Goal: Information Seeking & Learning: Understand process/instructions

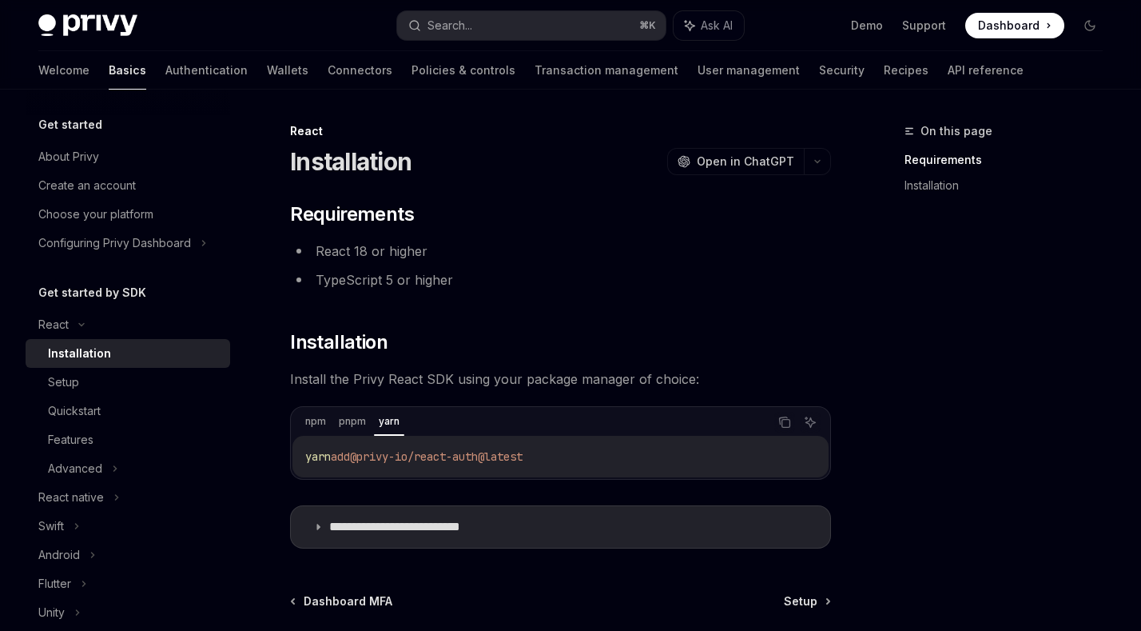
click at [113, 26] on img at bounding box center [87, 25] width 99 height 22
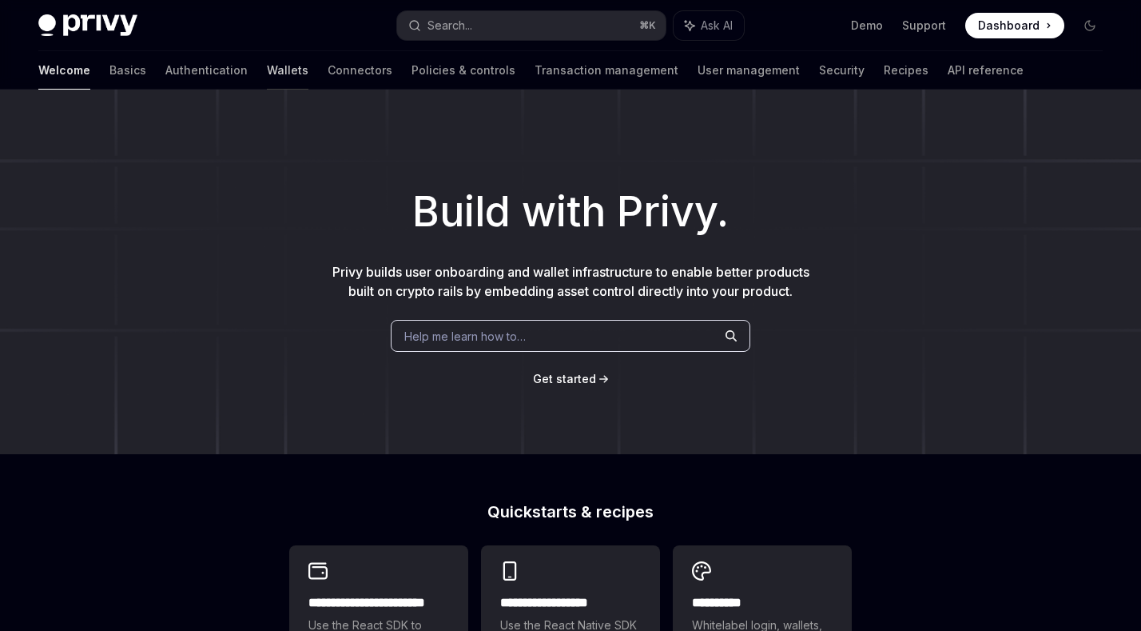
click at [267, 62] on link "Wallets" at bounding box center [288, 70] width 42 height 38
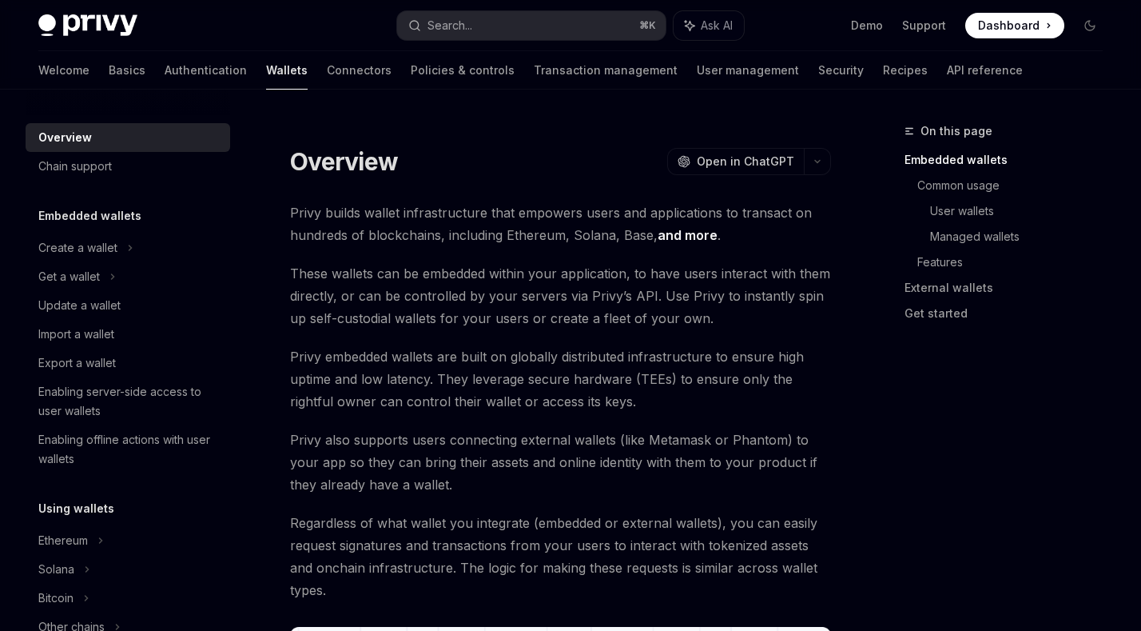
click at [429, 356] on span "Privy embedded wallets are built on globally distributed infrastructure to ensu…" at bounding box center [560, 378] width 541 height 67
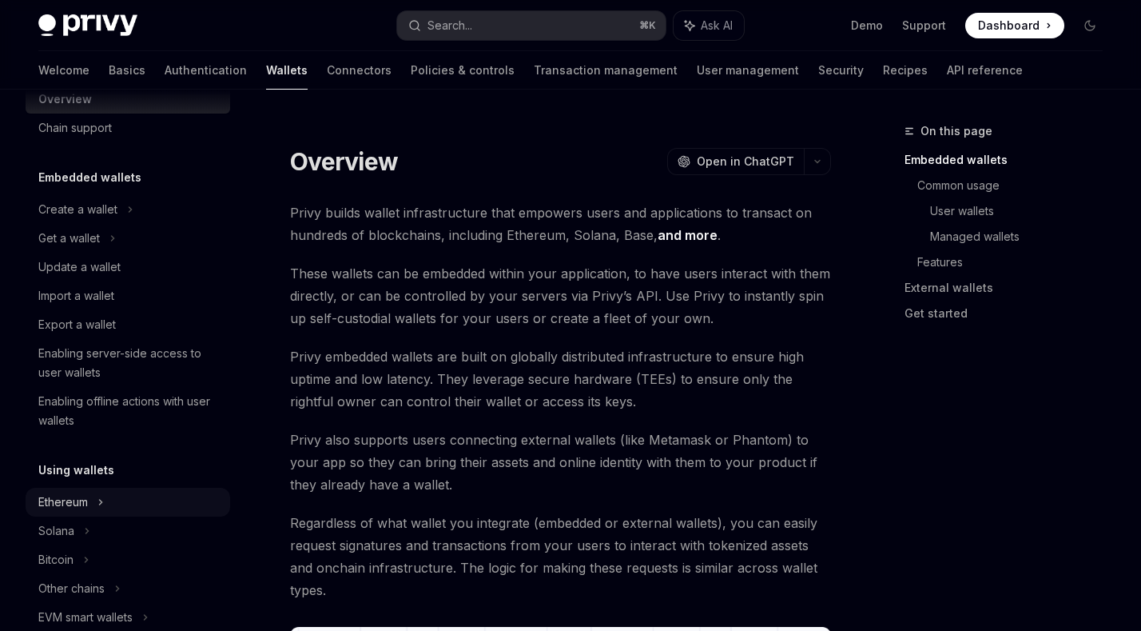
scroll to position [75, 0]
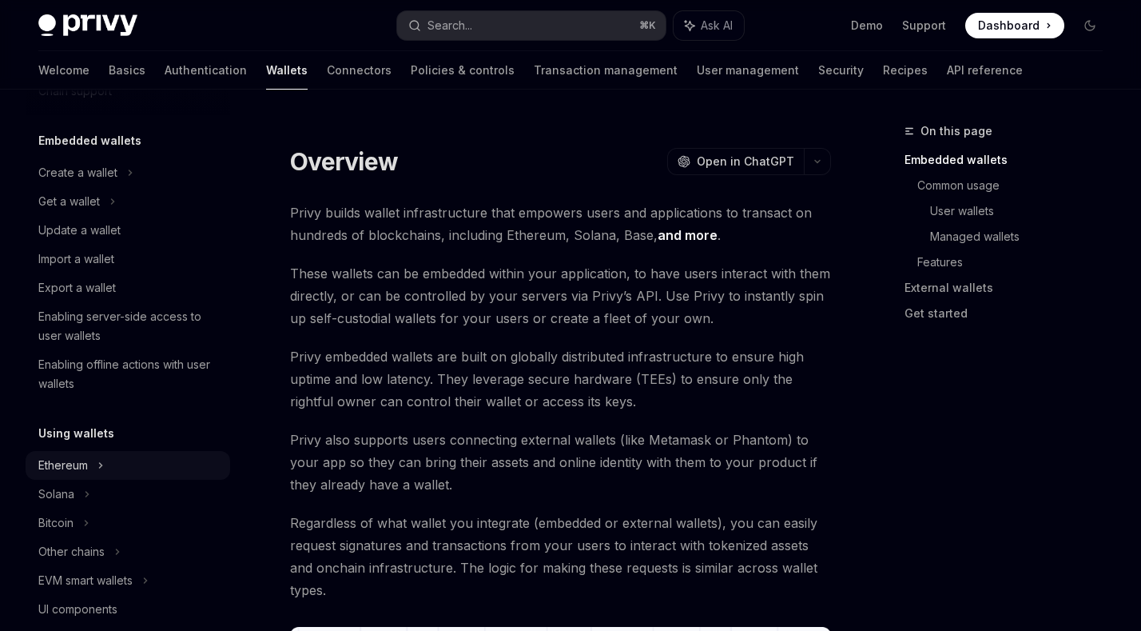
click at [137, 187] on div "Ethereum" at bounding box center [128, 172] width 205 height 29
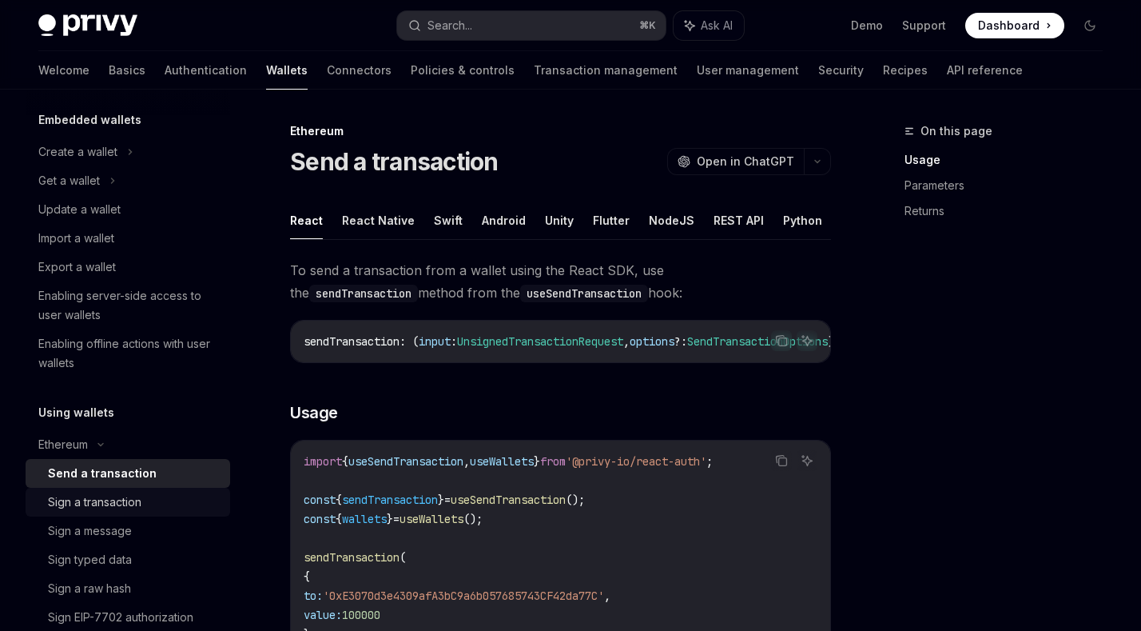
scroll to position [310, 0]
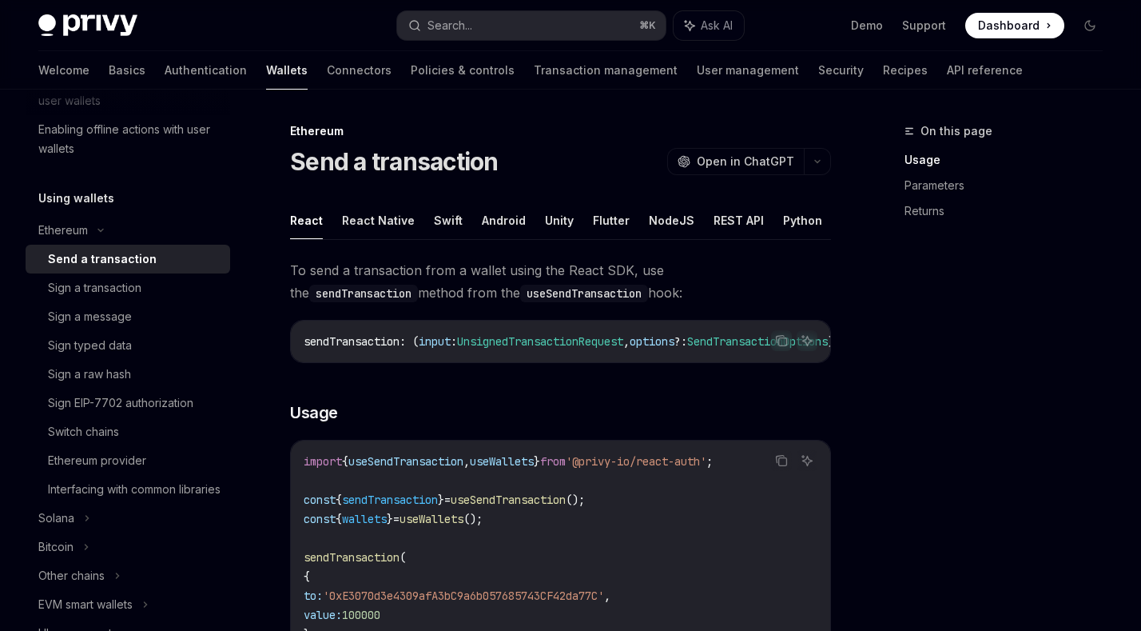
click at [98, 16] on img at bounding box center [87, 25] width 99 height 22
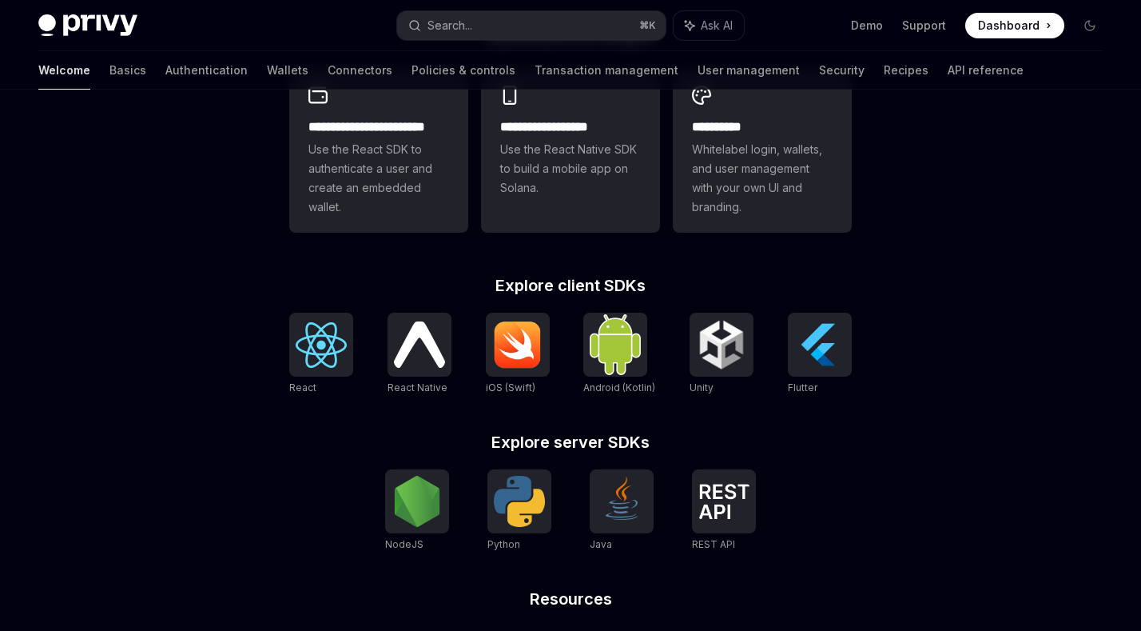
scroll to position [640, 0]
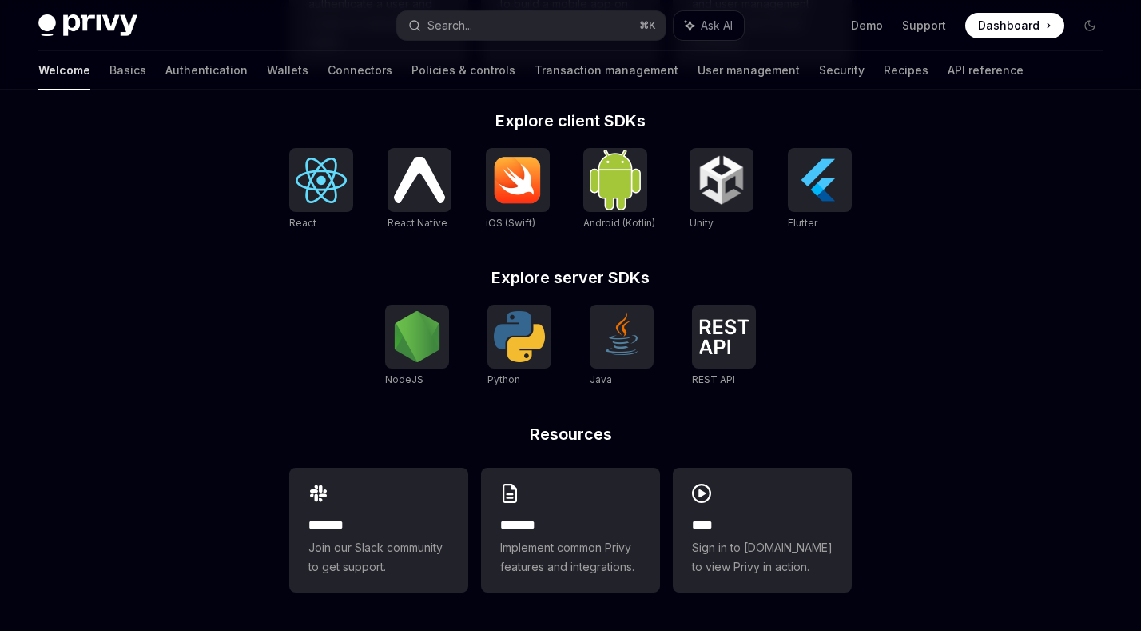
drag, startPoint x: 245, startPoint y: 319, endPoint x: 255, endPoint y: 325, distance: 12.2
click at [245, 320] on div "**********" at bounding box center [570, 39] width 1141 height 1181
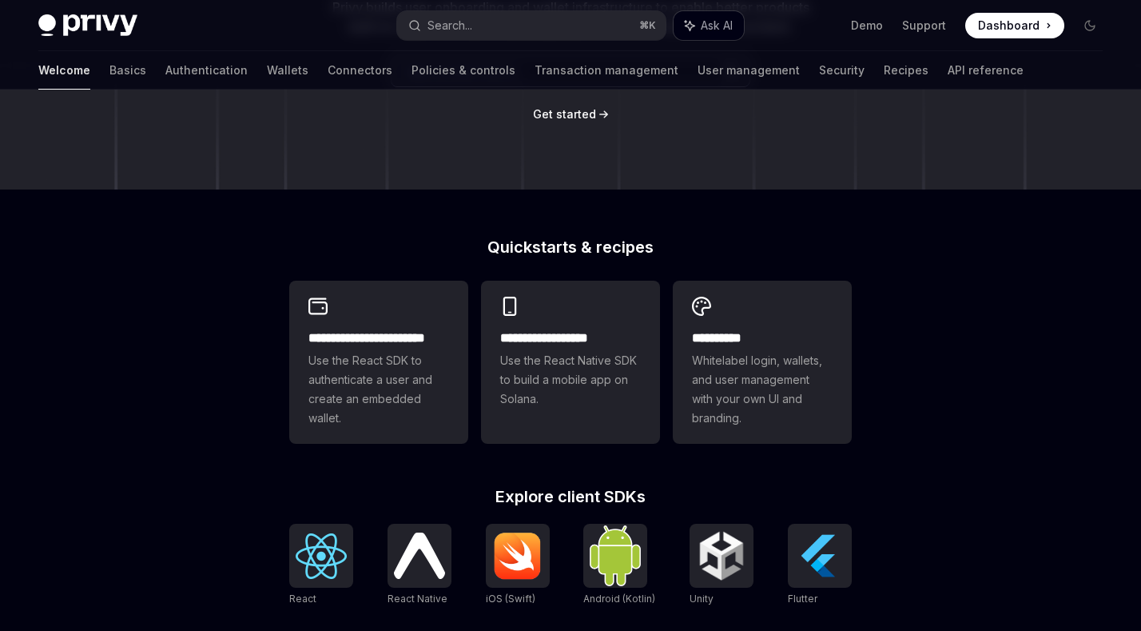
scroll to position [175, 0]
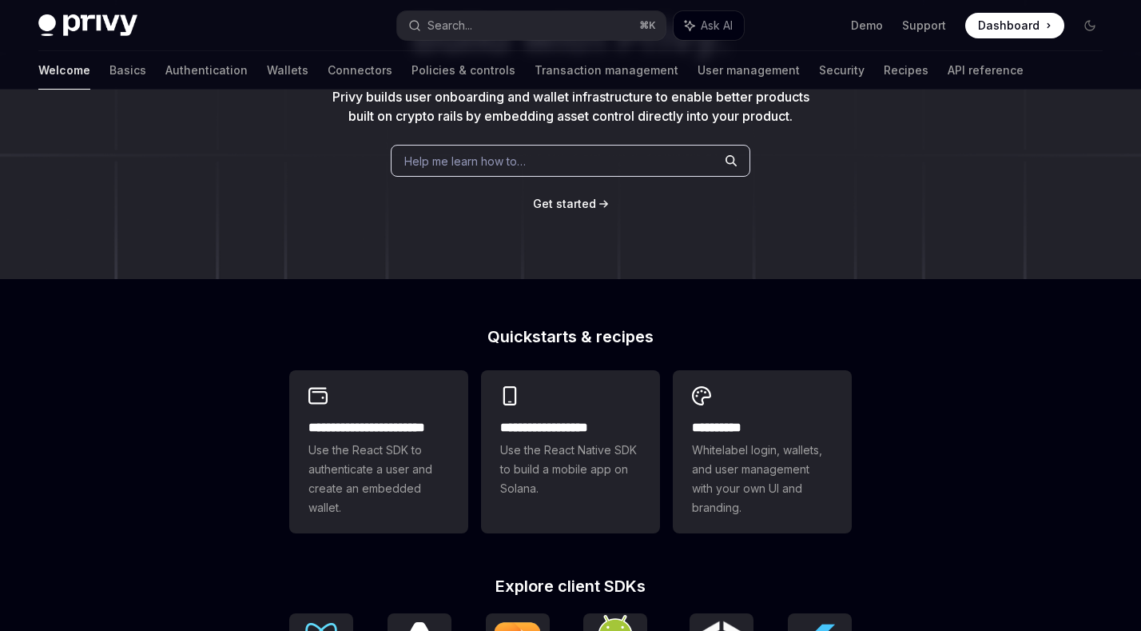
click at [176, 212] on div "Build with Privy. Privy builds user onboarding and wallet infrastructure to ena…" at bounding box center [570, 96] width 1141 height 364
click at [267, 77] on link "Wallets" at bounding box center [288, 70] width 42 height 38
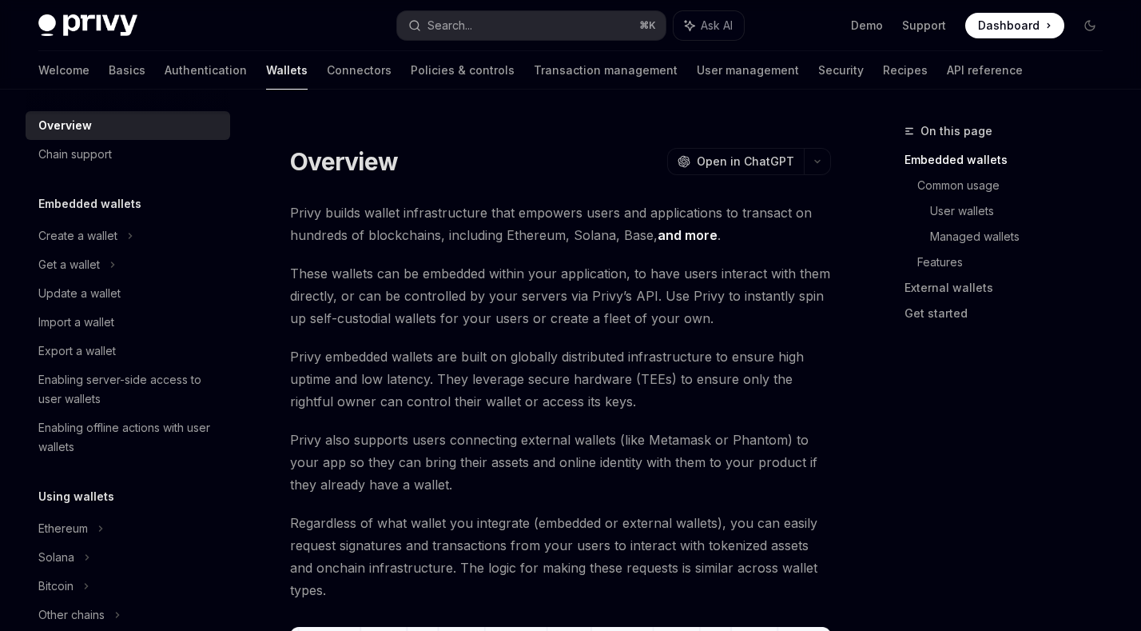
scroll to position [194, 0]
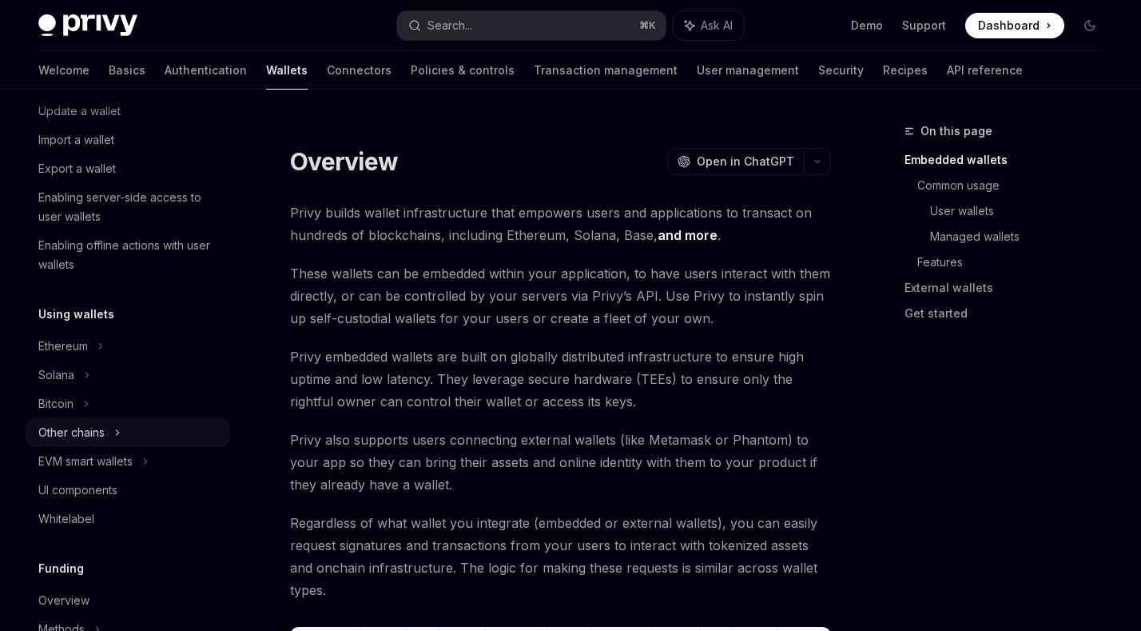
click at [139, 439] on div "Other chains" at bounding box center [128, 432] width 205 height 29
type textarea "*"
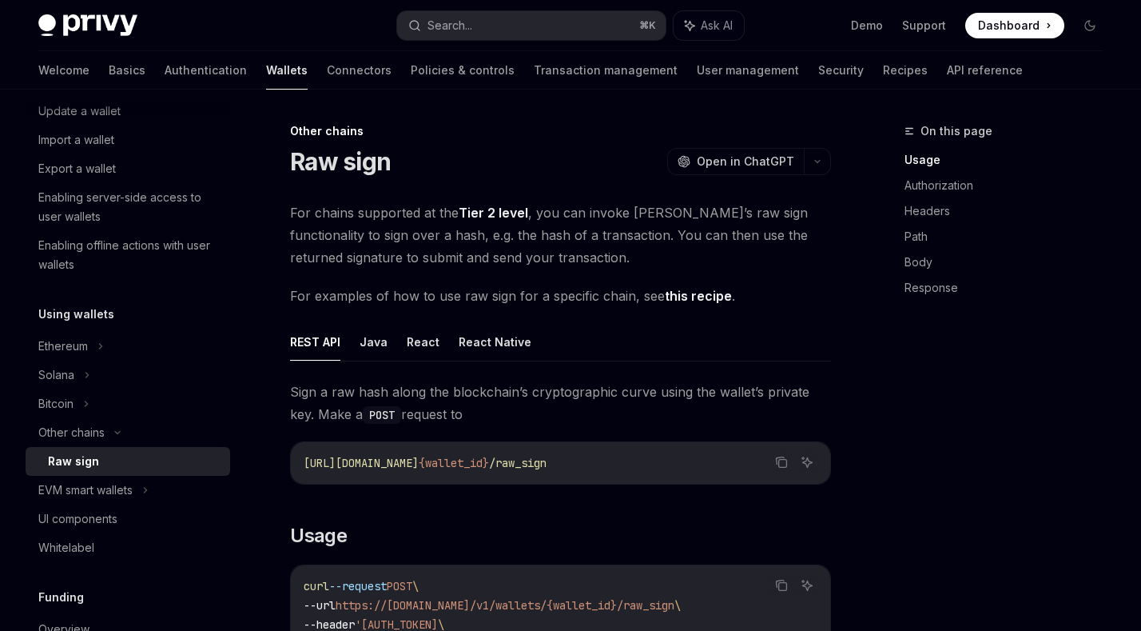
click at [508, 170] on div "Raw sign OpenAI Open in ChatGPT" at bounding box center [560, 161] width 541 height 29
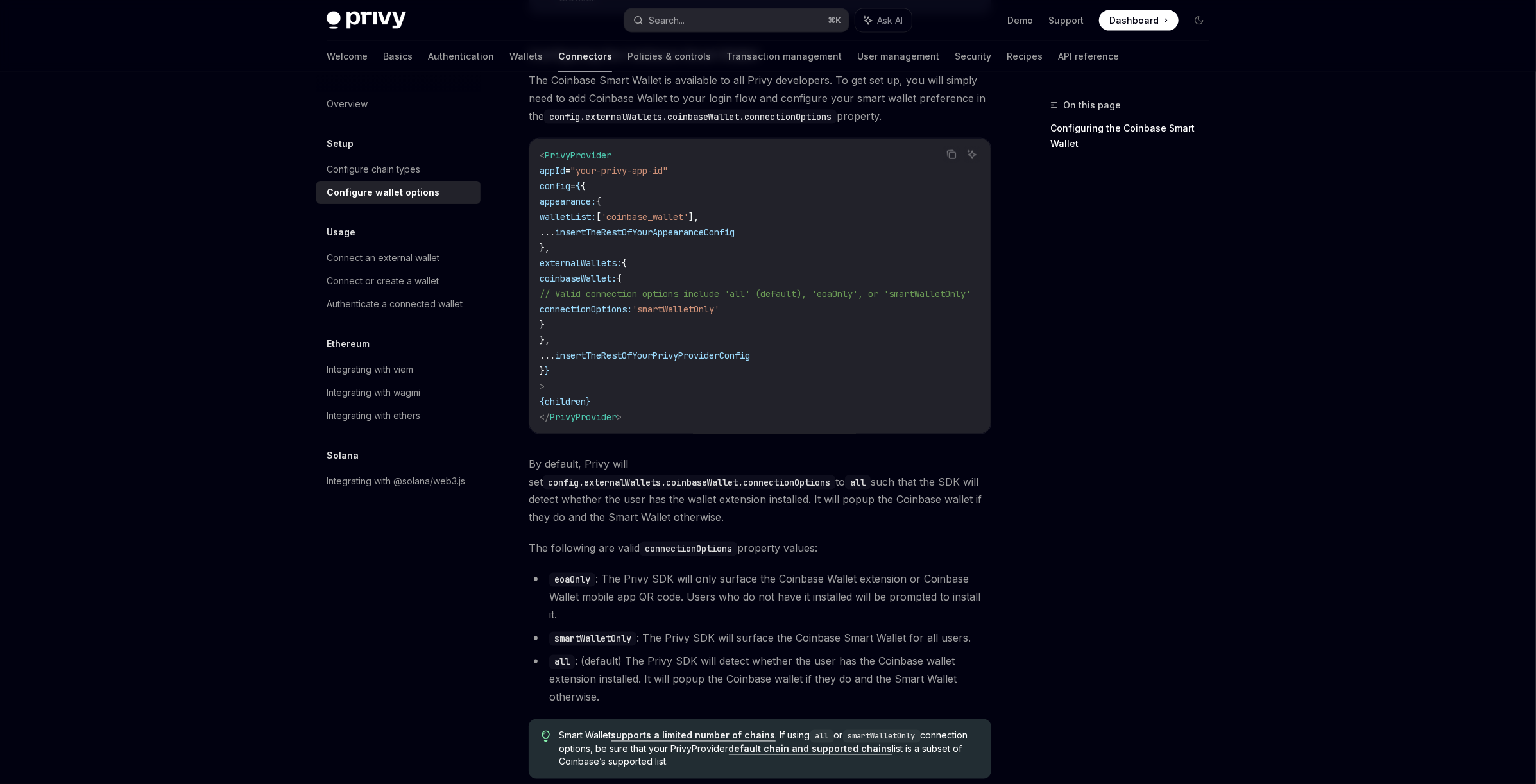
scroll to position [1578, 0]
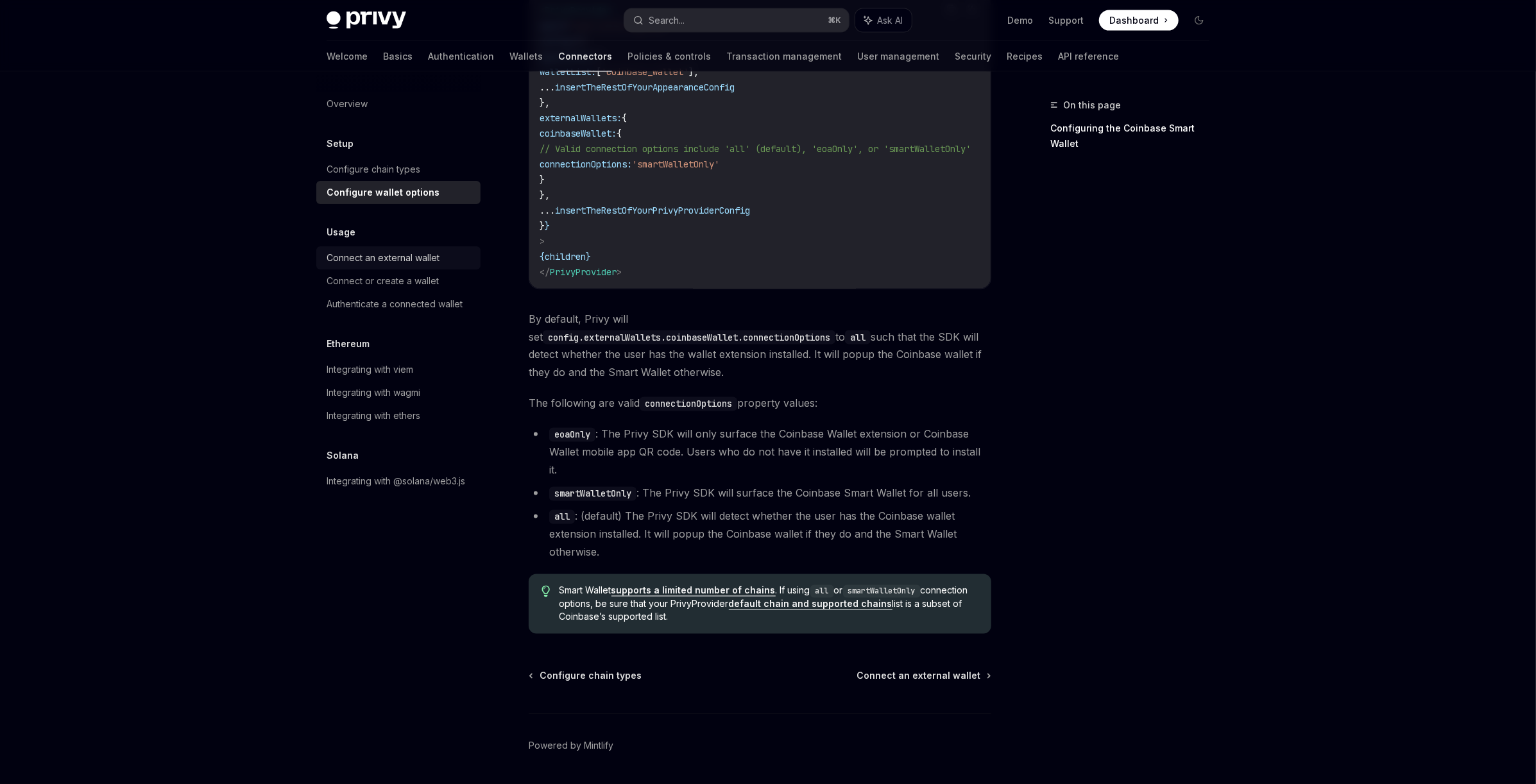
click at [419, 258] on div "Connect an external wallet" at bounding box center [383, 258] width 113 height 15
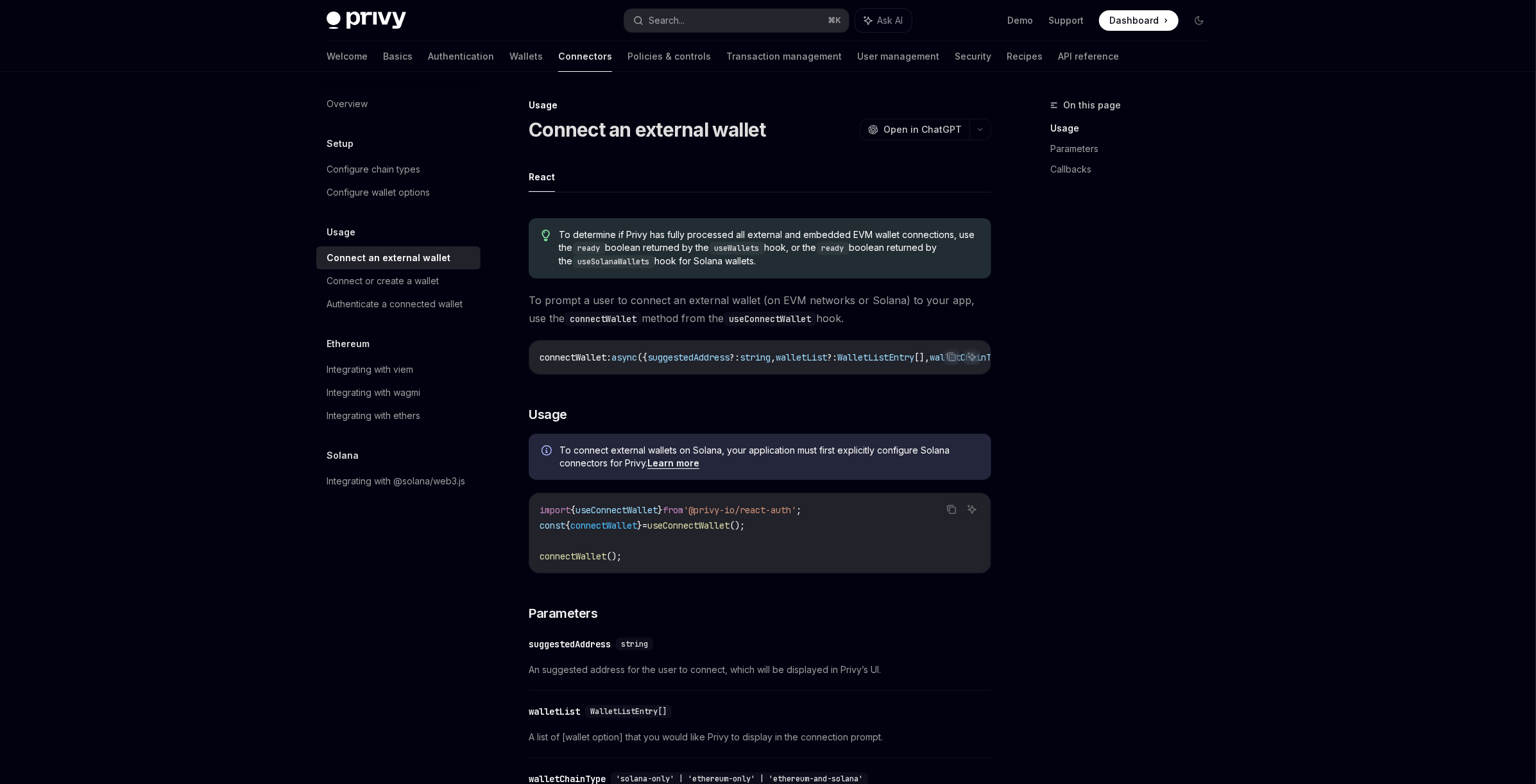
click at [149, 276] on div "Privy Docs home page Search... ⌘ K Ask AI Demo Support Dashboard Dashboard Sear…" at bounding box center [768, 701] width 1536 height 1401
click at [377, 289] on link "Connect or create a wallet" at bounding box center [398, 281] width 165 height 23
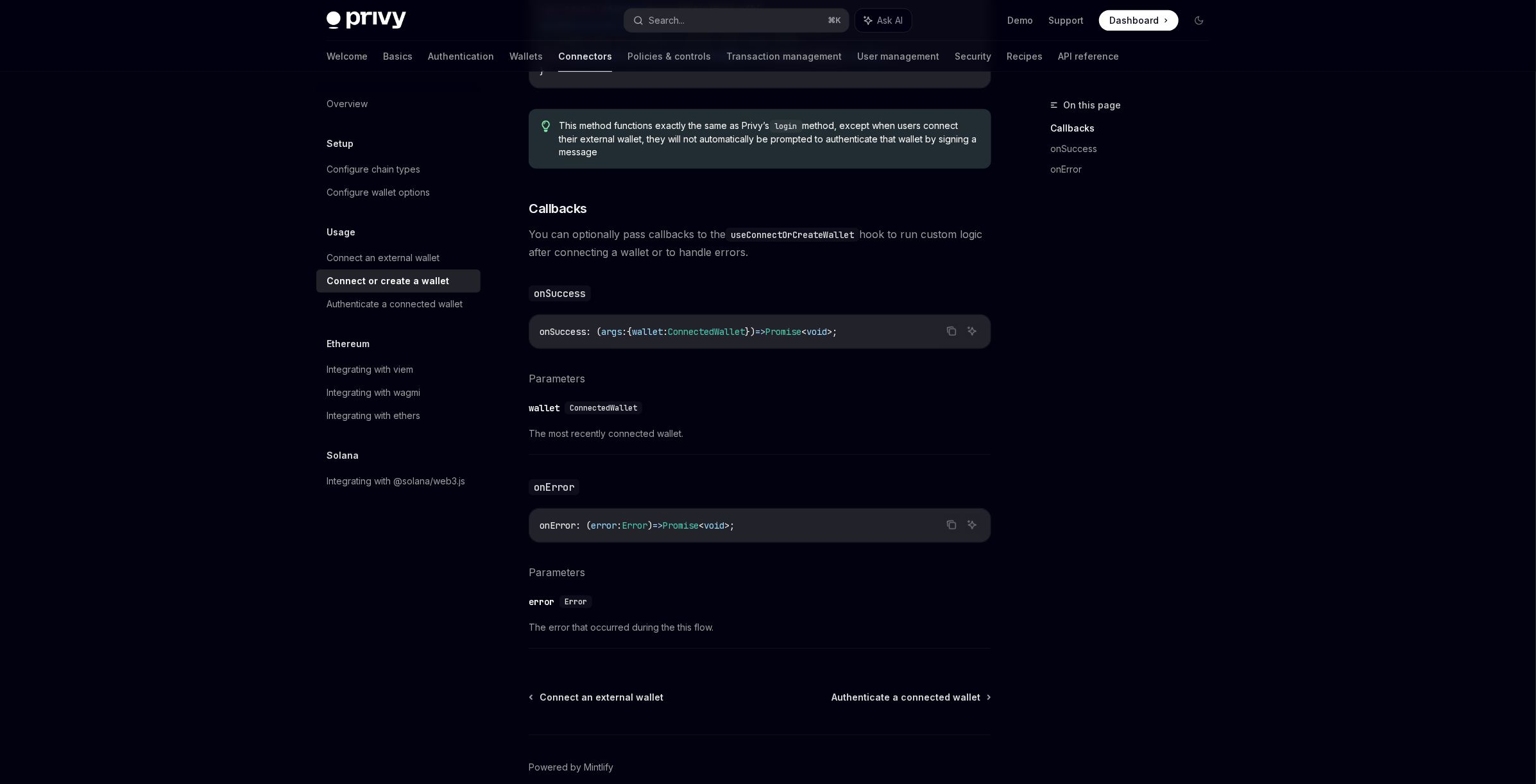
scroll to position [633, 0]
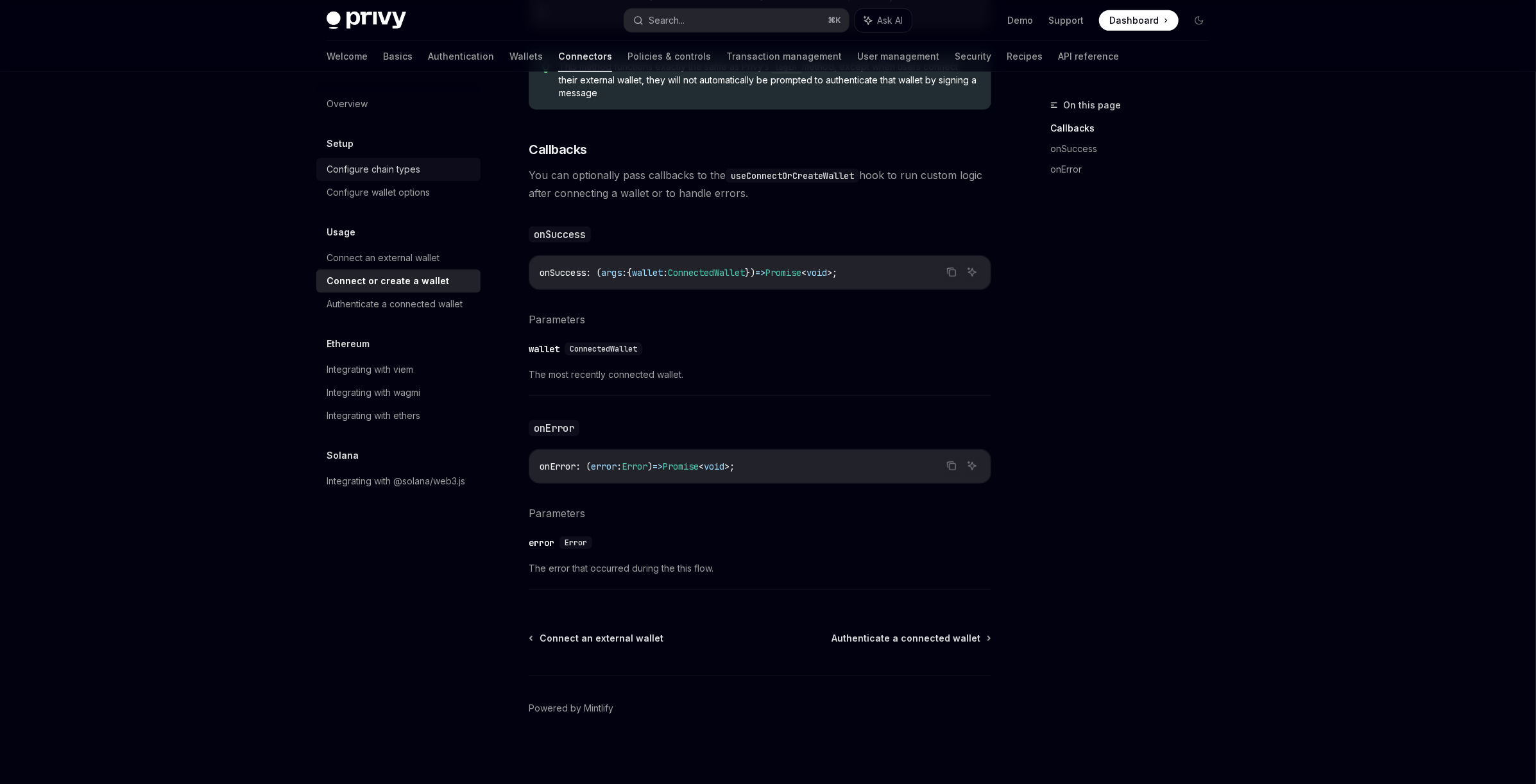
click at [365, 168] on div "Configure chain types" at bounding box center [373, 169] width 94 height 15
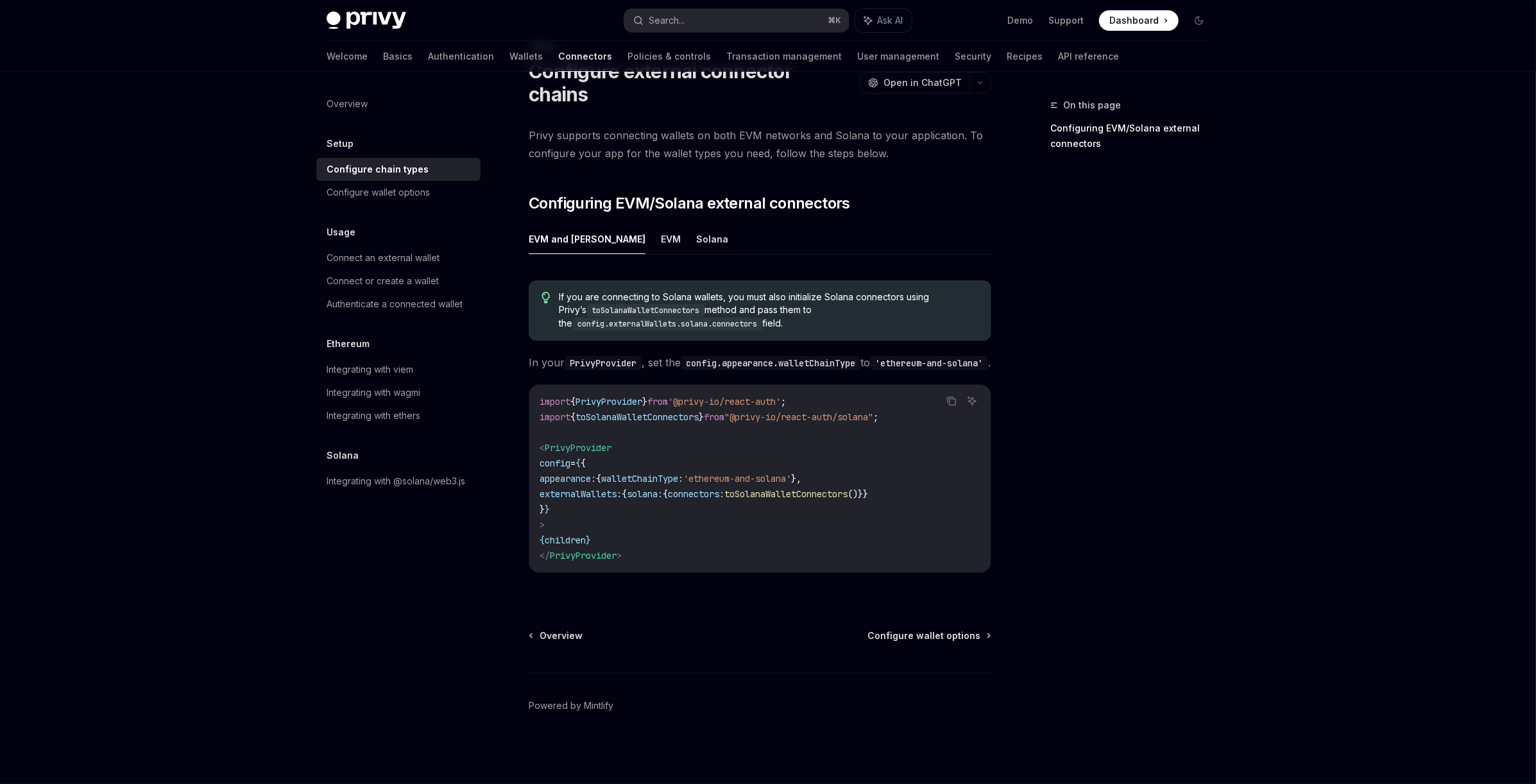
scroll to position [52, 0]
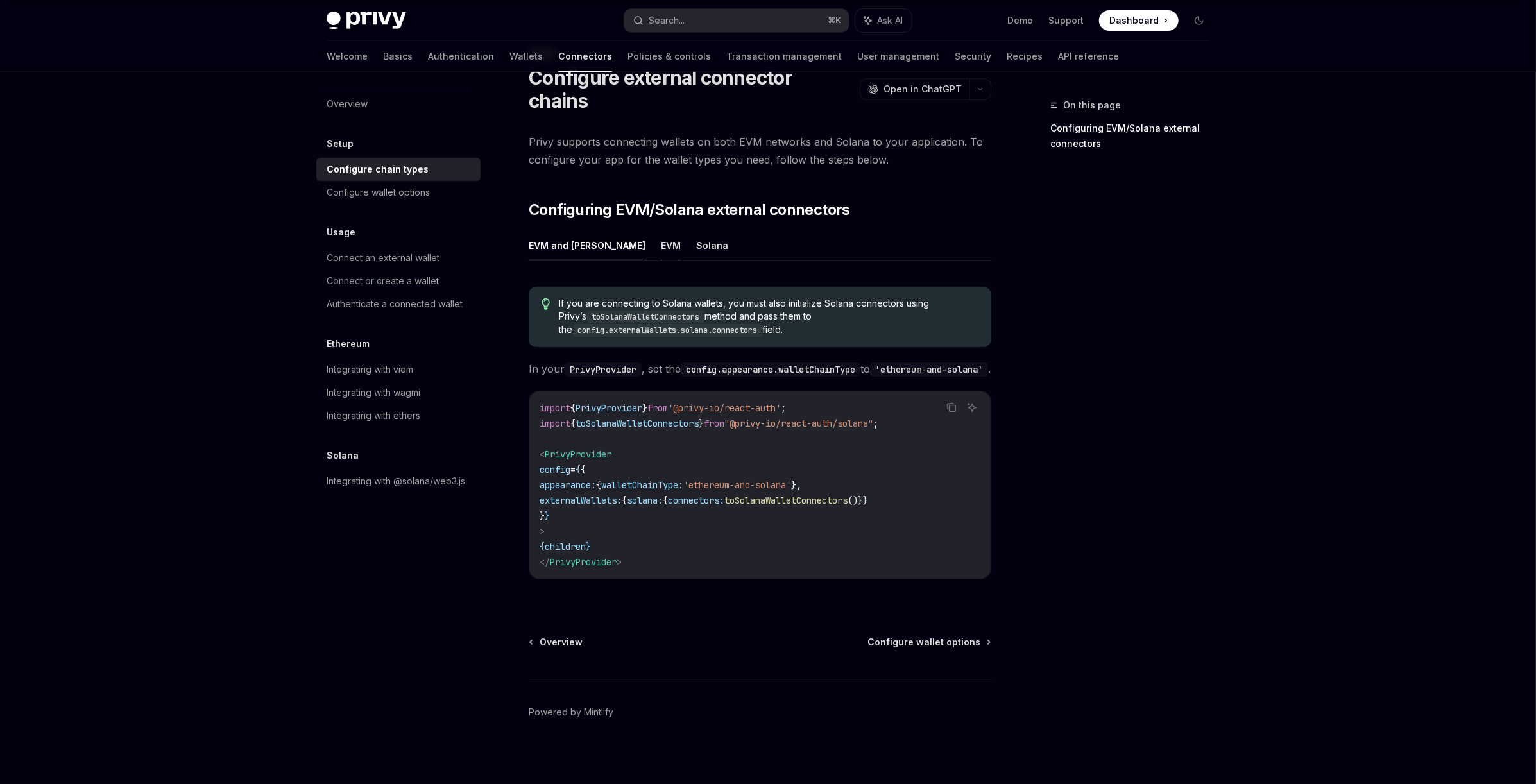
click at [661, 230] on button "EVM" at bounding box center [670, 246] width 20 height 30
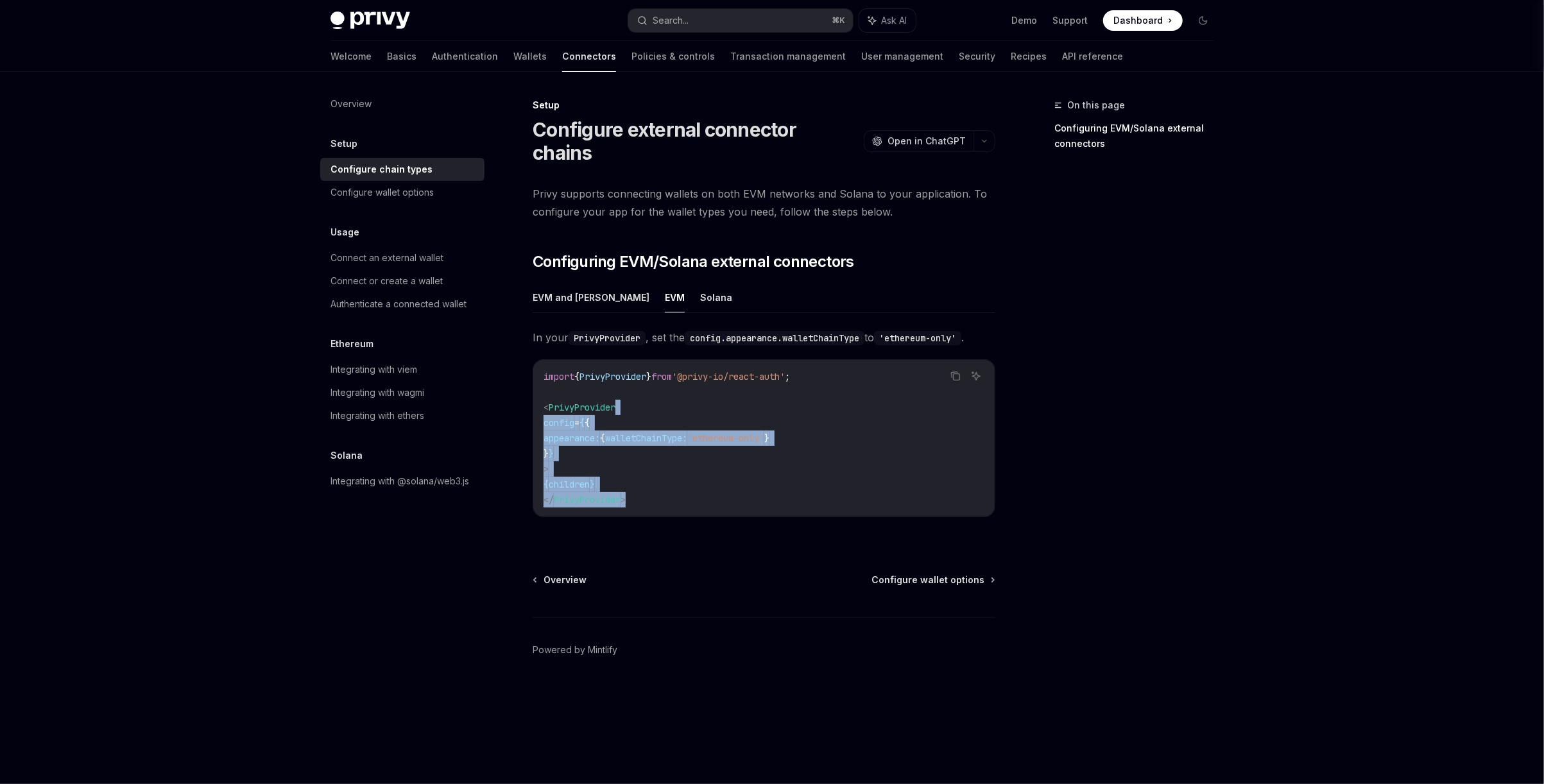
drag, startPoint x: 670, startPoint y: 412, endPoint x: 776, endPoint y: 477, distance: 124.3
click at [769, 474] on code "import { PrivyProvider } from '@privy-io/react-auth' ; < PrivyProvider config =…" at bounding box center [764, 438] width 441 height 139
click at [776, 477] on code "import { PrivyProvider } from '@privy-io/react-auth' ; < PrivyProvider config =…" at bounding box center [764, 438] width 441 height 139
drag, startPoint x: 681, startPoint y: 424, endPoint x: 731, endPoint y: 451, distance: 56.8
click at [724, 447] on code "import { PrivyProvider } from '@privy-io/react-auth' ; < PrivyProvider config =…" at bounding box center [764, 438] width 441 height 139
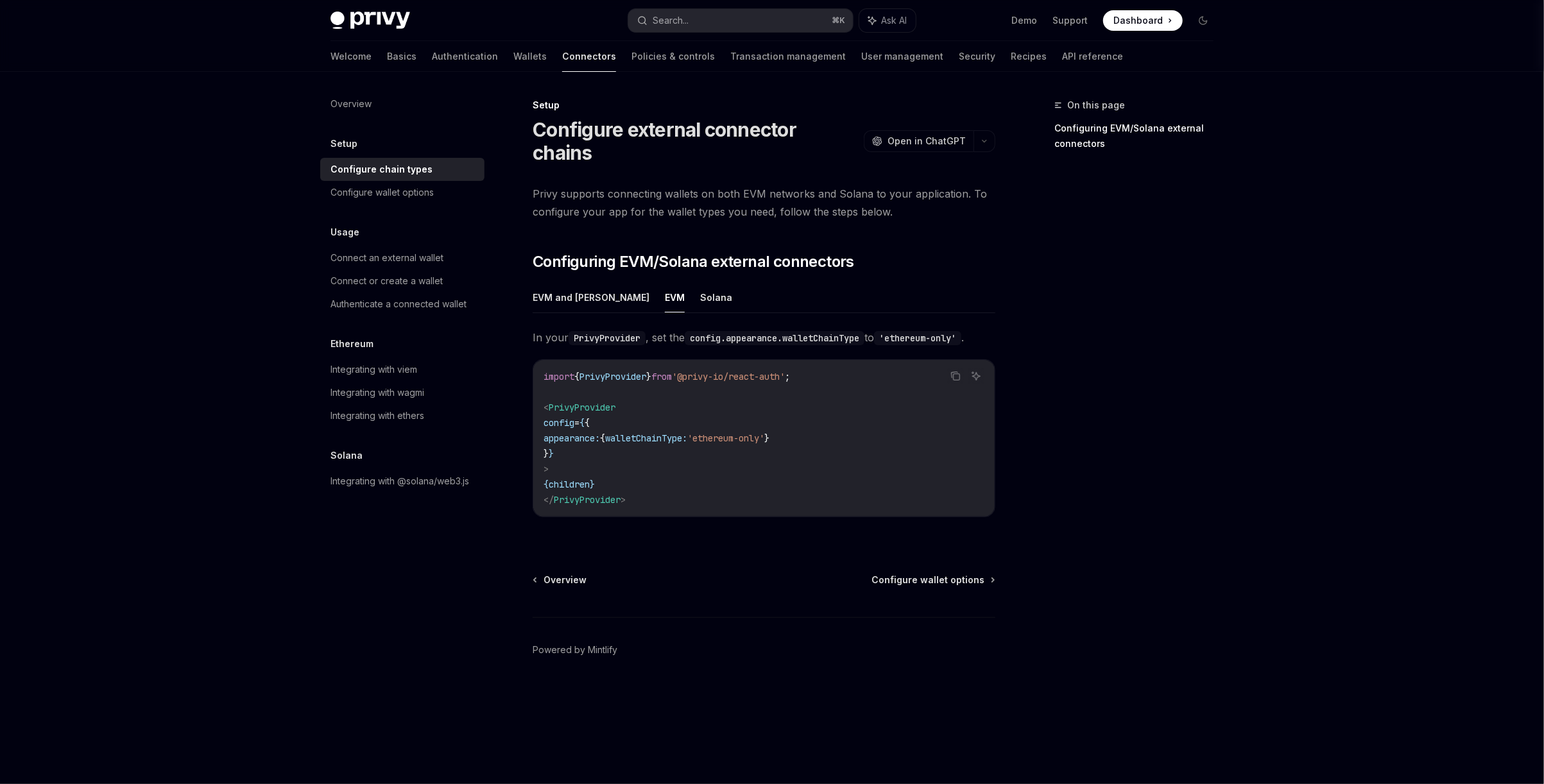
click at [731, 451] on code "import { PrivyProvider } from '@privy-io/react-auth' ; < PrivyProvider config =…" at bounding box center [764, 438] width 441 height 139
click at [414, 185] on div "Configure wallet options" at bounding box center [382, 192] width 104 height 15
type textarea "*"
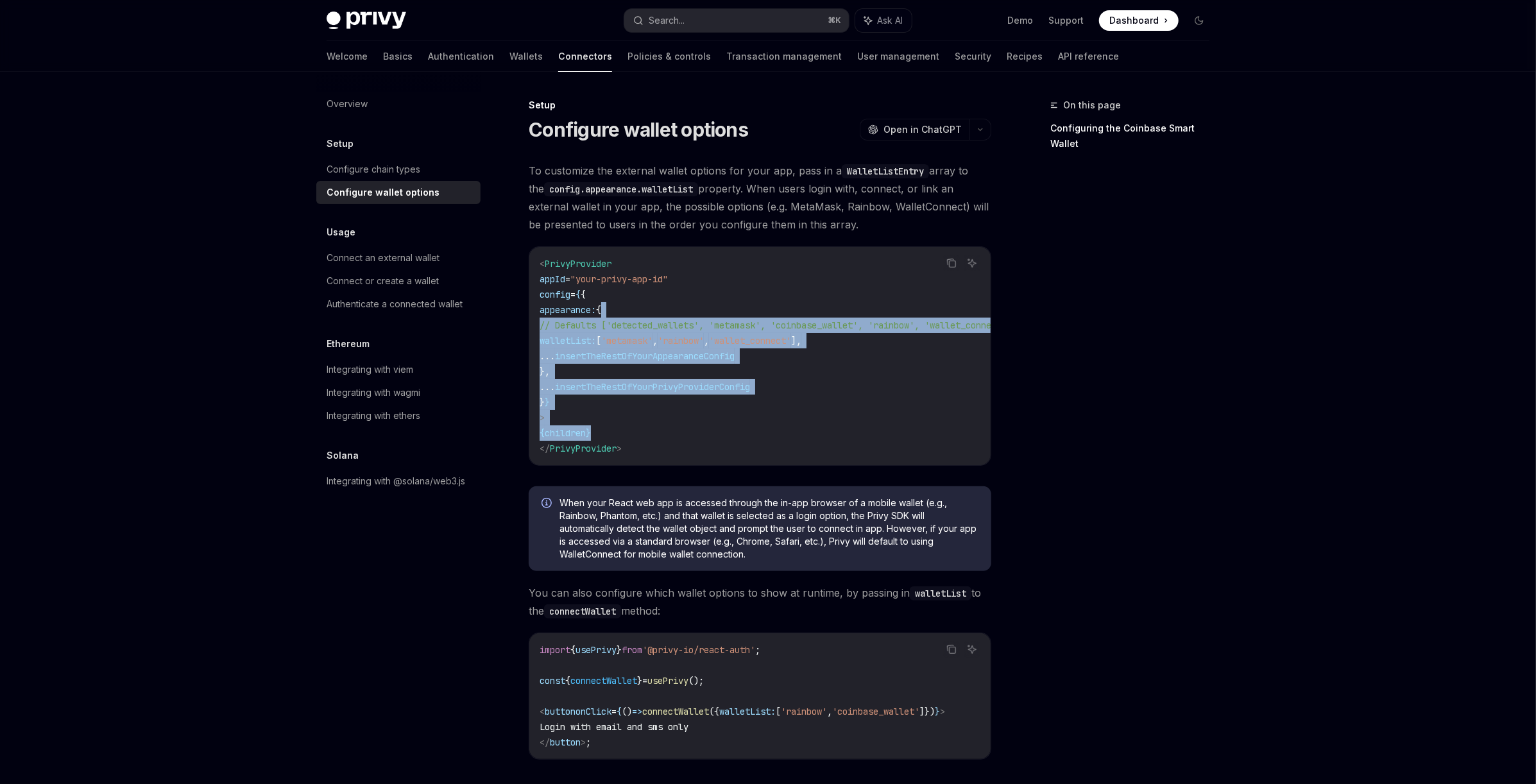
drag, startPoint x: 756, startPoint y: 309, endPoint x: 913, endPoint y: 488, distance: 238.1
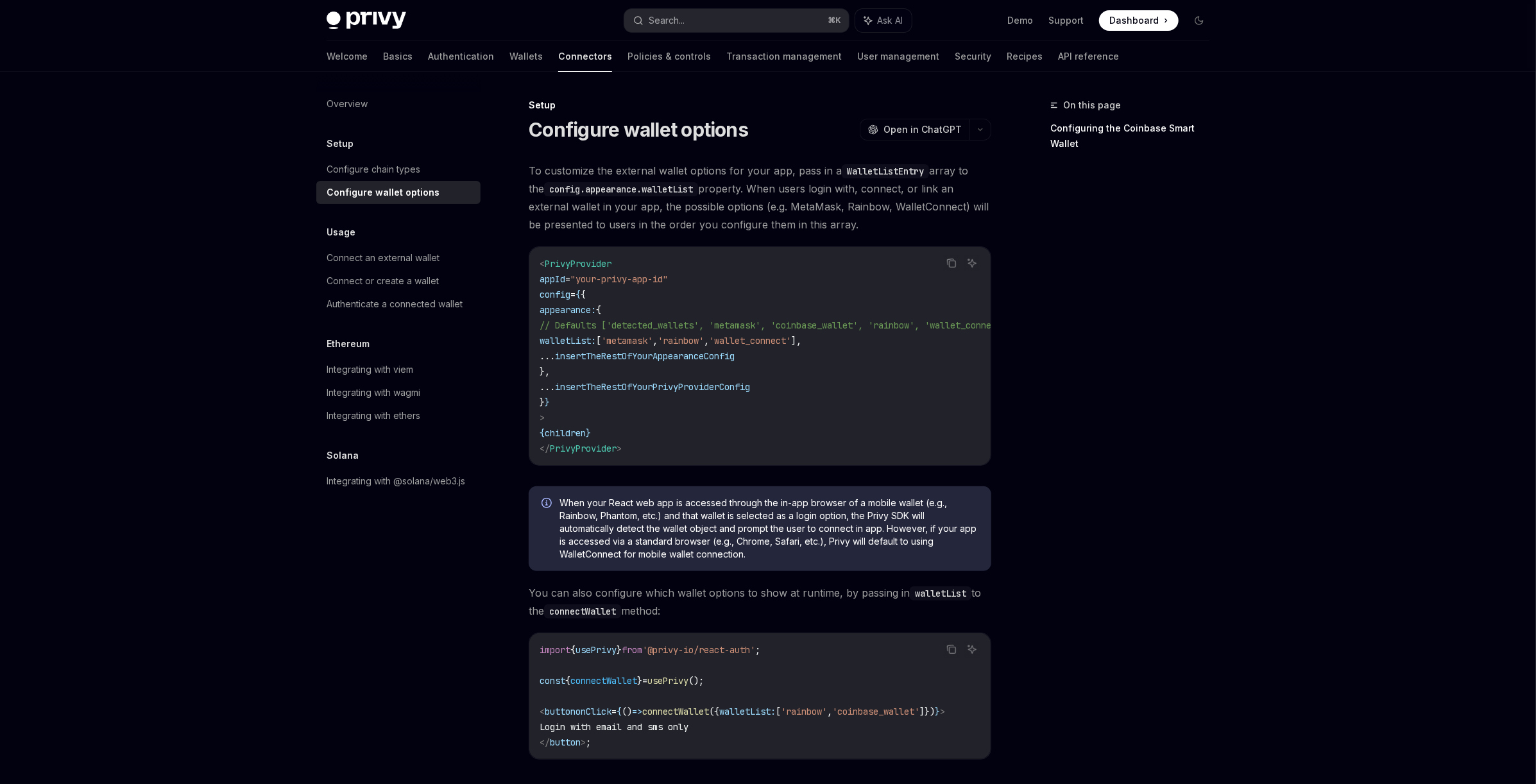
drag, startPoint x: 769, startPoint y: 375, endPoint x: 845, endPoint y: 433, distance: 95.6
click at [833, 425] on code "< PrivyProvider appId = "your-privy-app-id" config = { { appearance: { // Defau…" at bounding box center [791, 355] width 503 height 200
click at [845, 433] on code "< PrivyProvider appId = "your-privy-app-id" config = { { appearance: { // Defau…" at bounding box center [791, 355] width 503 height 200
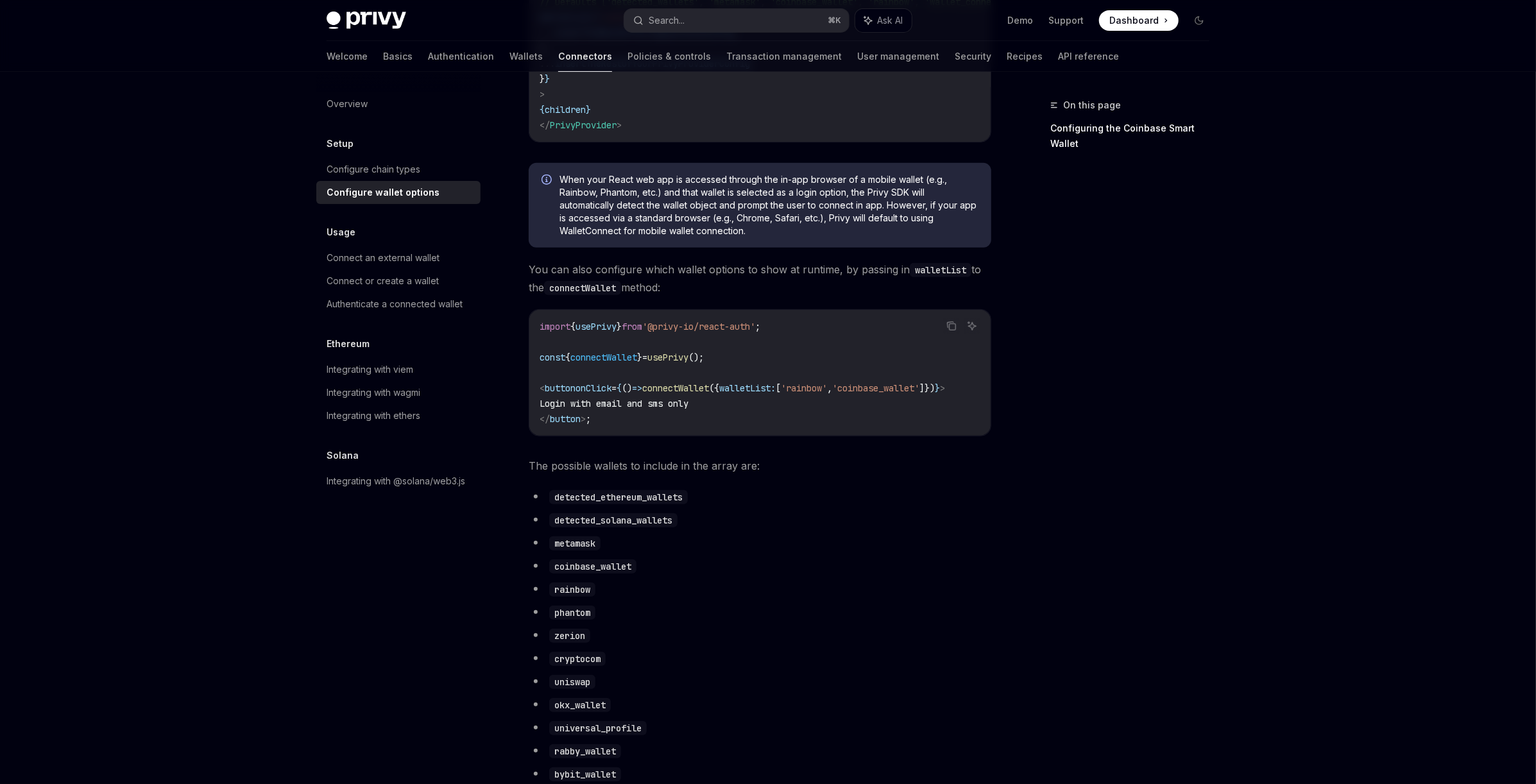
scroll to position [326, 0]
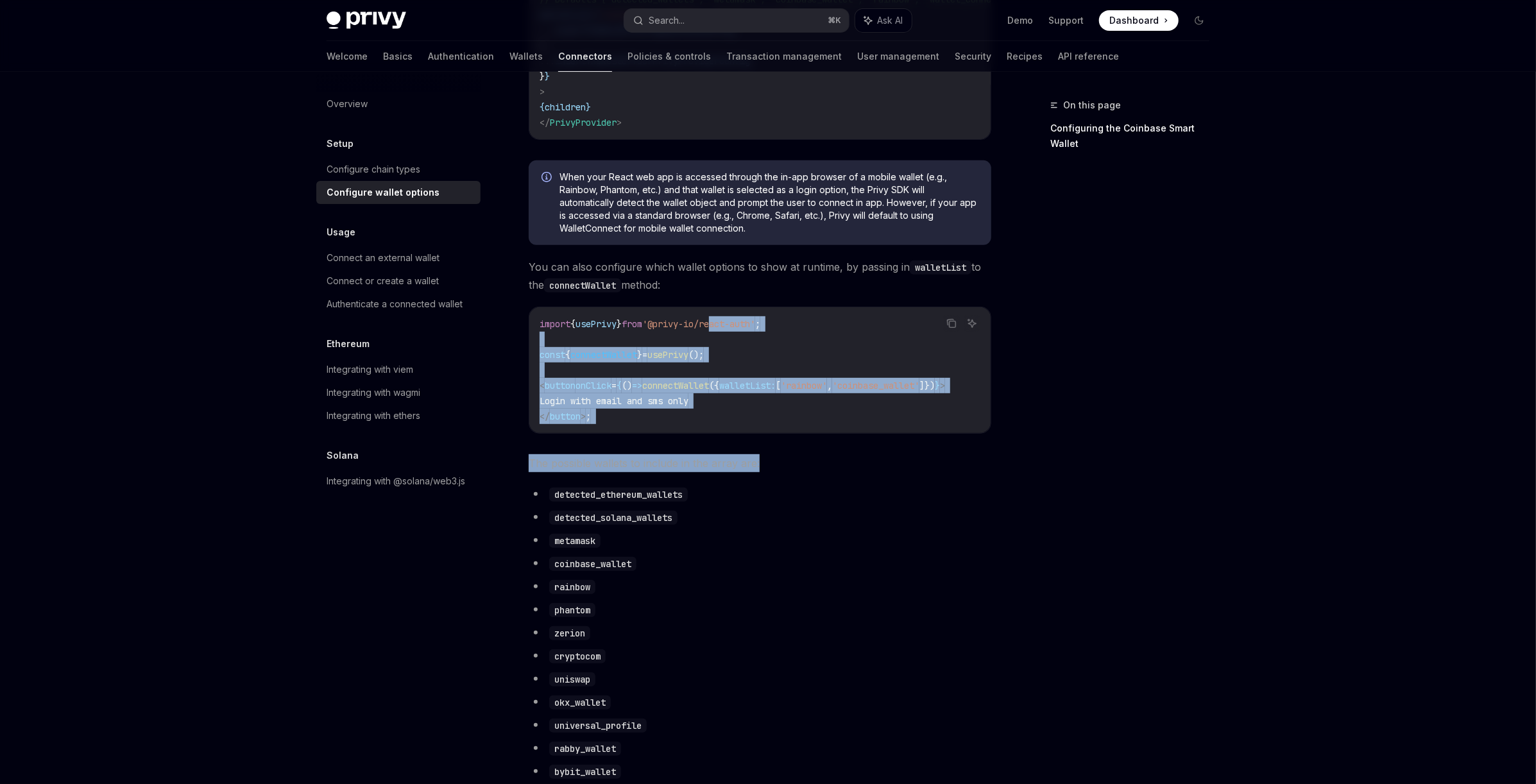
drag, startPoint x: 770, startPoint y: 425, endPoint x: 846, endPoint y: 513, distance: 116.3
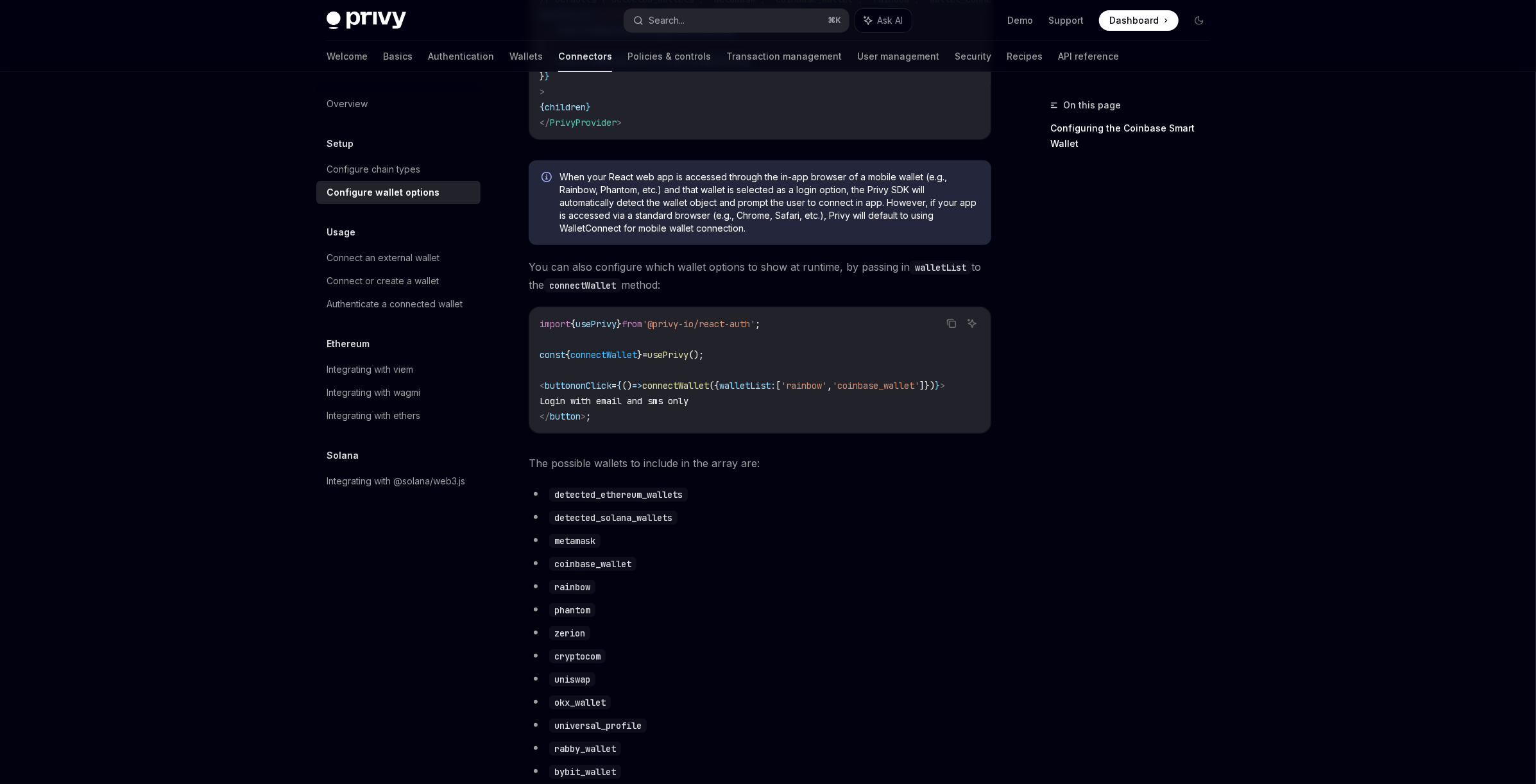
click at [846, 513] on ul "detected_ethereum_wallets detected_solana_wallets metamask coinbase_wallet rain…" at bounding box center [760, 721] width 462 height 474
click at [980, 356] on code "import { usePrivy } from '@privy-io/react-auth' ; const { connectWallet } = use…" at bounding box center [760, 370] width 441 height 108
